Goal: Task Accomplishment & Management: Use online tool/utility

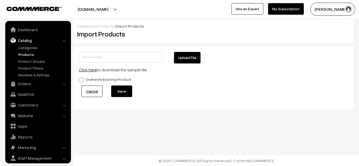
scroll to position [15, 0]
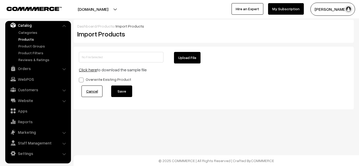
click at [185, 54] on button "Upload File" at bounding box center [187, 58] width 27 height 12
type input "1756380898-product-export.zip"
click at [123, 88] on button "Save" at bounding box center [121, 92] width 21 height 12
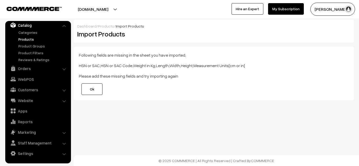
click at [101, 88] on link "Ok" at bounding box center [91, 89] width 21 height 12
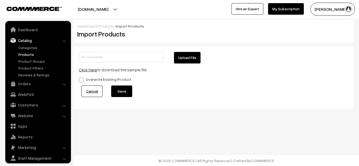
scroll to position [15, 0]
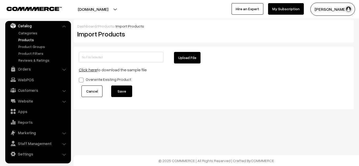
click at [87, 93] on link "Cancel" at bounding box center [91, 92] width 21 height 12
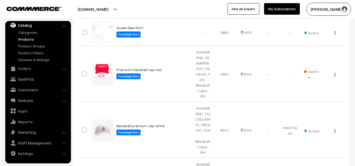
scroll to position [264, 0]
